Goal: Task Accomplishment & Management: Manage account settings

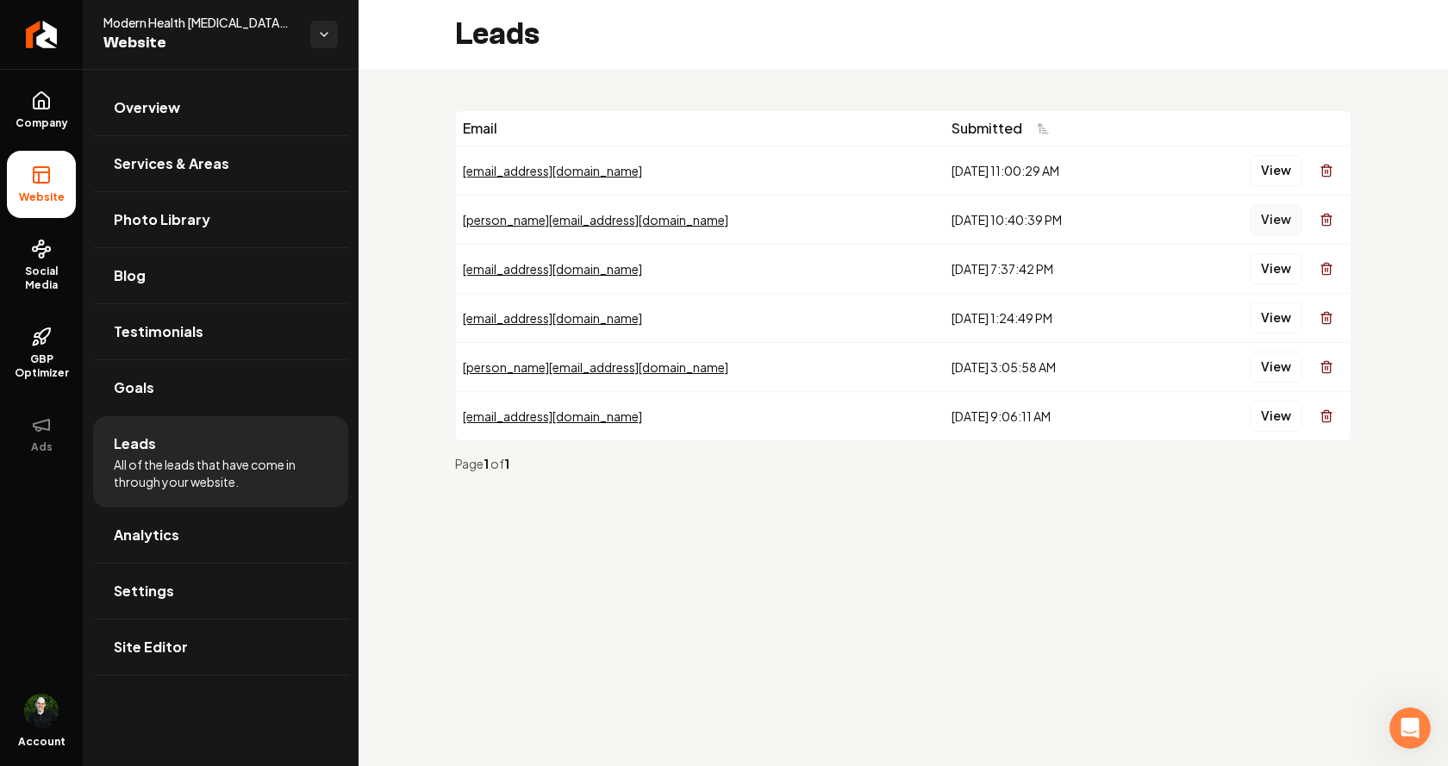
click at [1280, 218] on button "View" at bounding box center [1275, 219] width 53 height 31
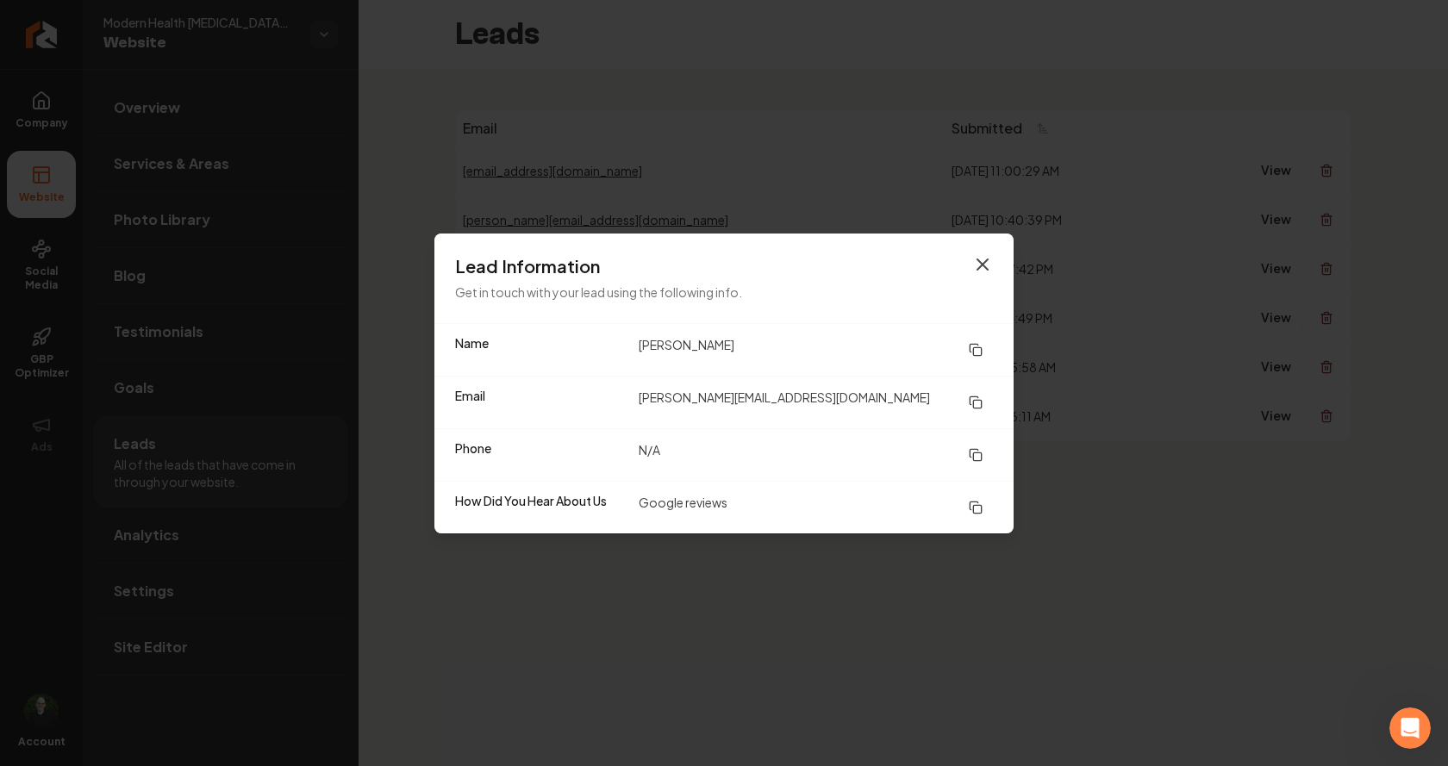
click at [987, 265] on icon "button" at bounding box center [982, 264] width 21 height 21
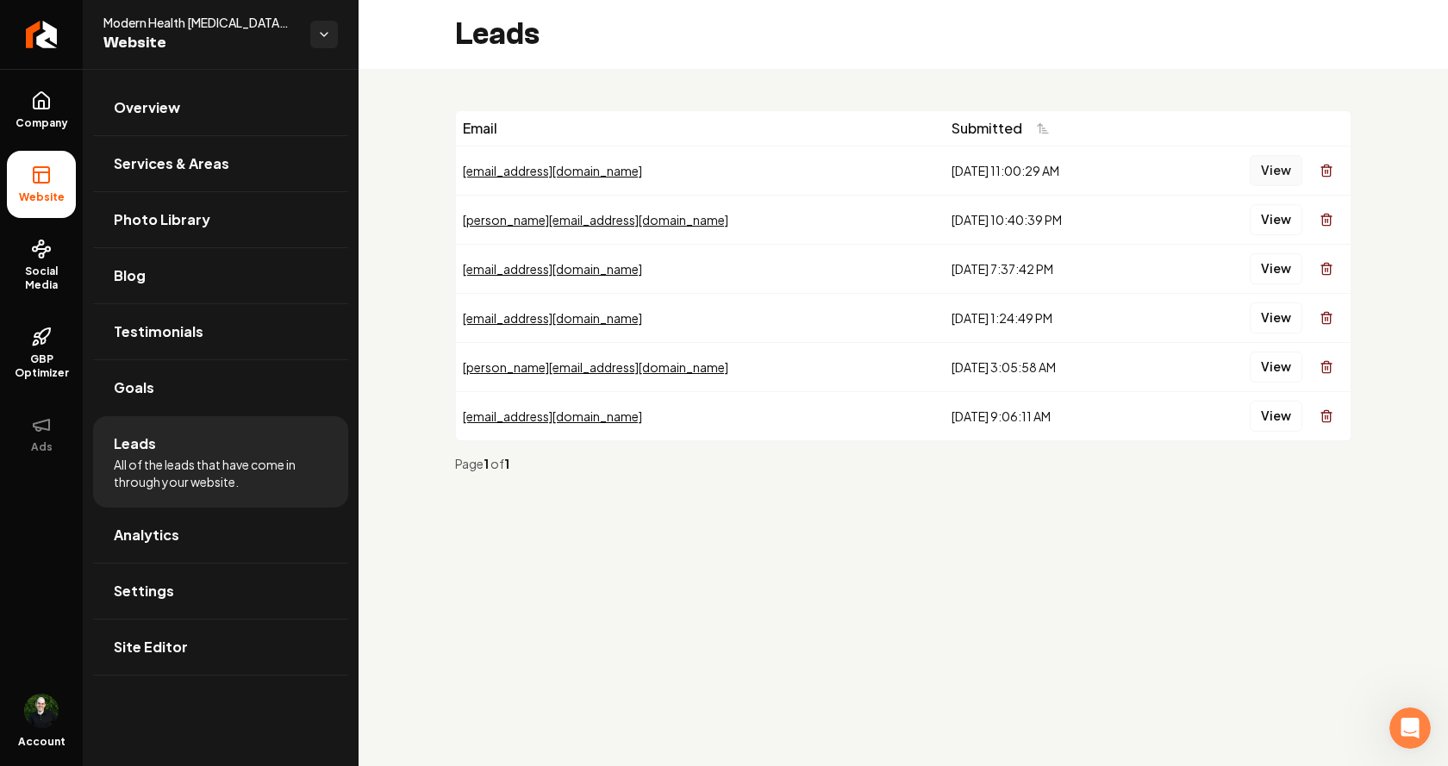
click at [1270, 170] on button "View" at bounding box center [1275, 170] width 53 height 31
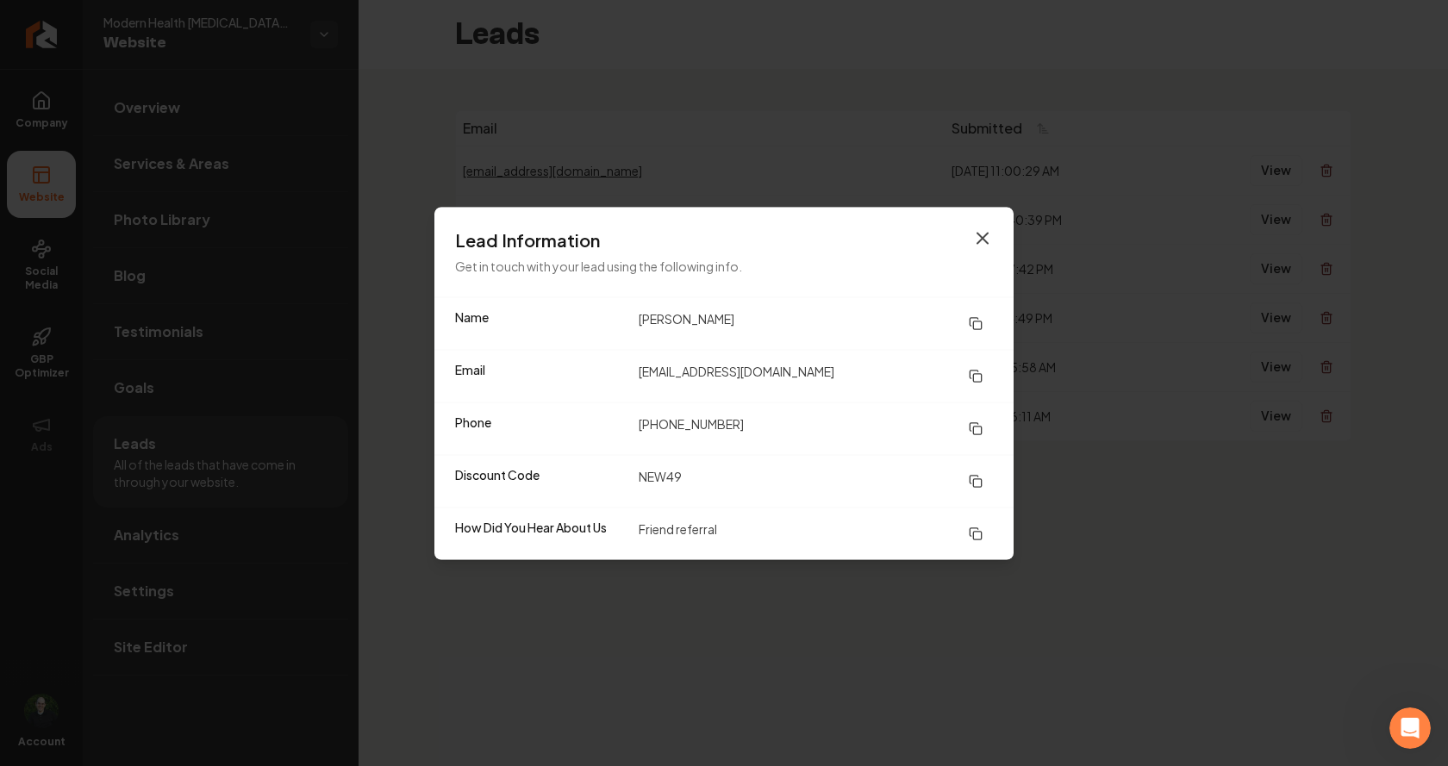
click at [982, 240] on icon "button" at bounding box center [982, 237] width 21 height 21
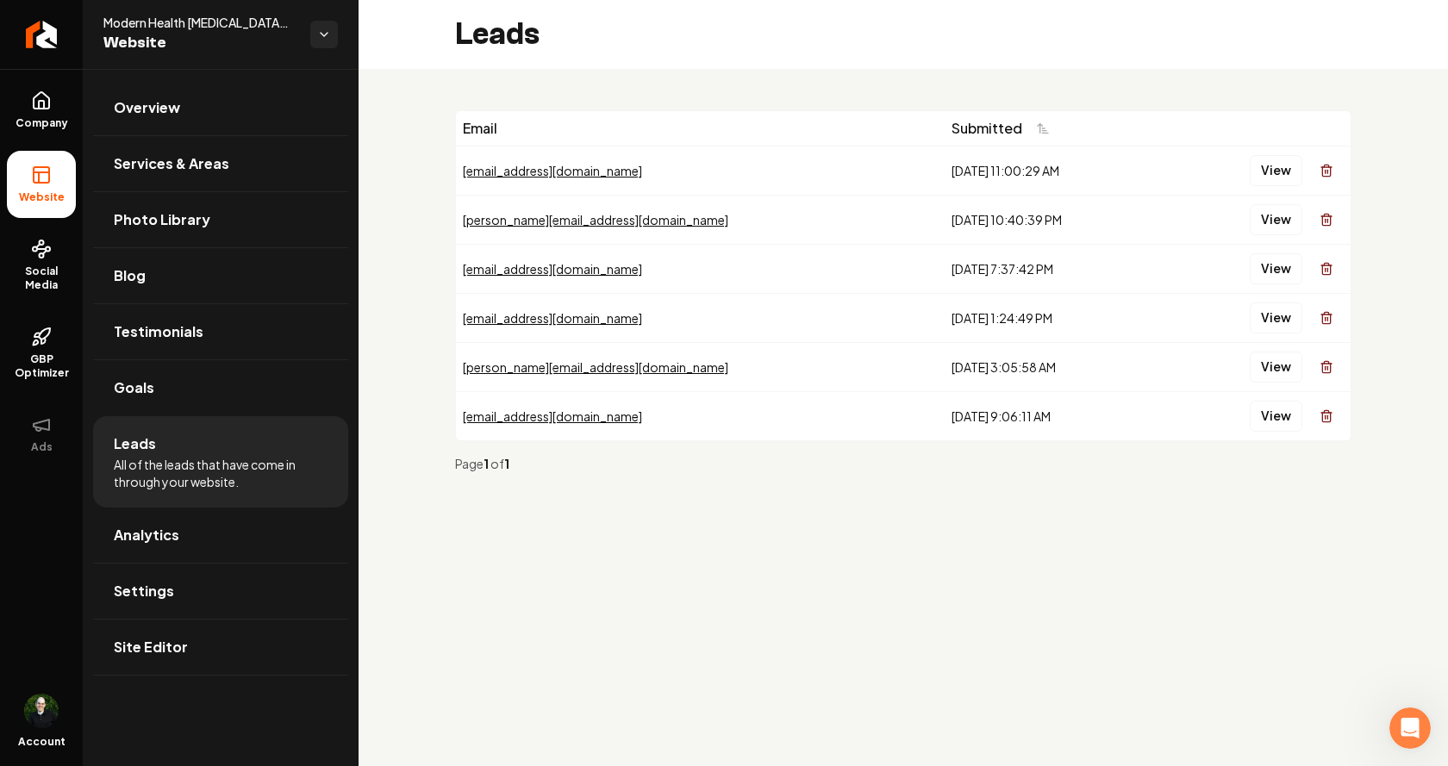
click at [944, 204] on td "[DATE] 10:40:39 PM" at bounding box center [1052, 219] width 217 height 49
click at [1289, 171] on button "View" at bounding box center [1275, 170] width 53 height 31
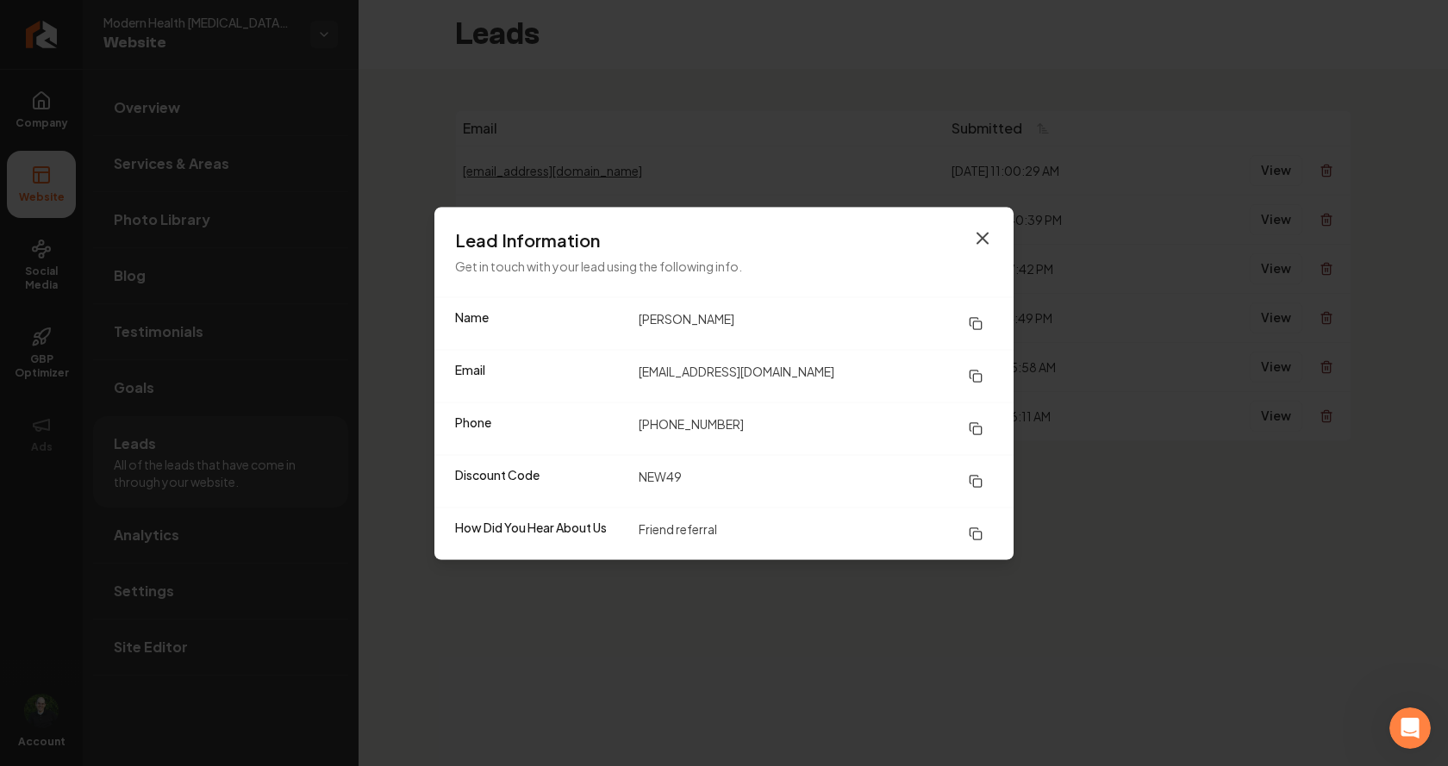
click at [988, 228] on icon "button" at bounding box center [982, 237] width 21 height 21
